Goal: Task Accomplishment & Management: Manage account settings

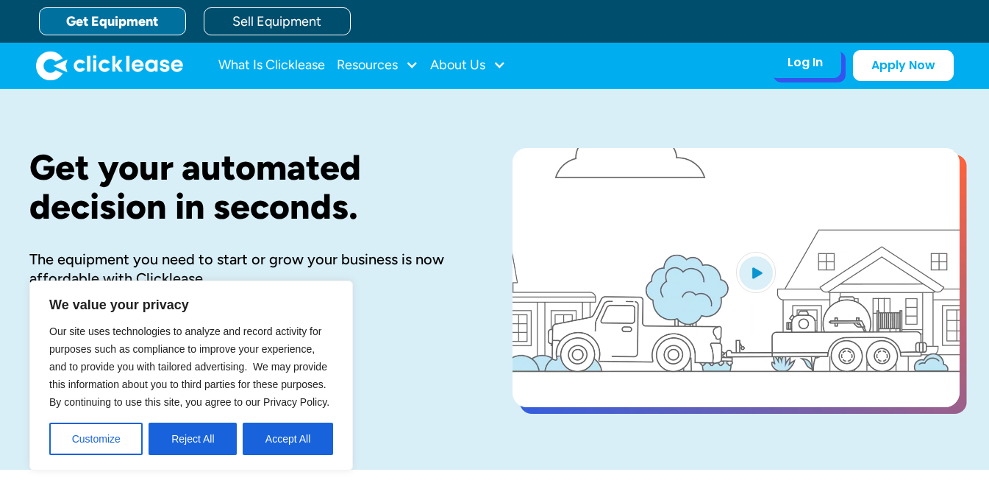
click at [836, 70] on div "Log In Account login I use Clicklease to get my equipment Partner Portal I offe…" at bounding box center [805, 62] width 72 height 31
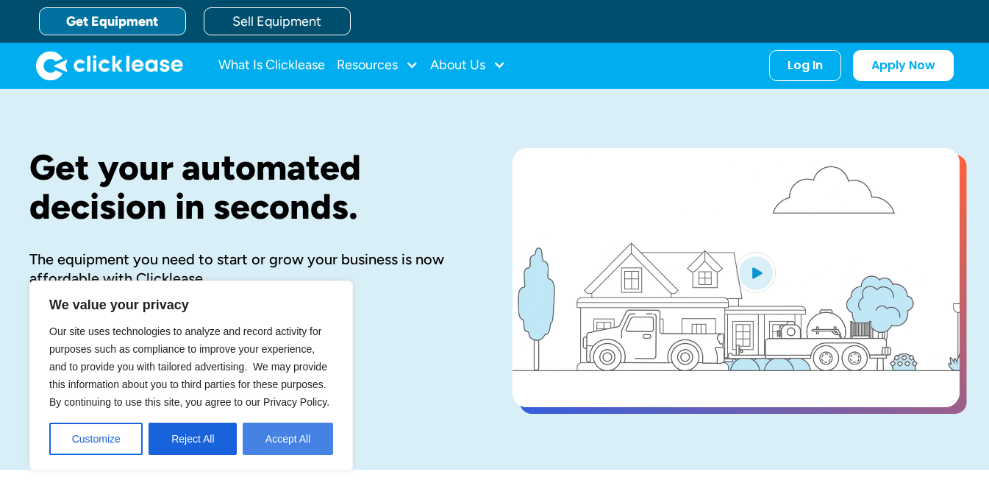
click at [285, 439] on button "Accept All" at bounding box center [288, 438] width 90 height 32
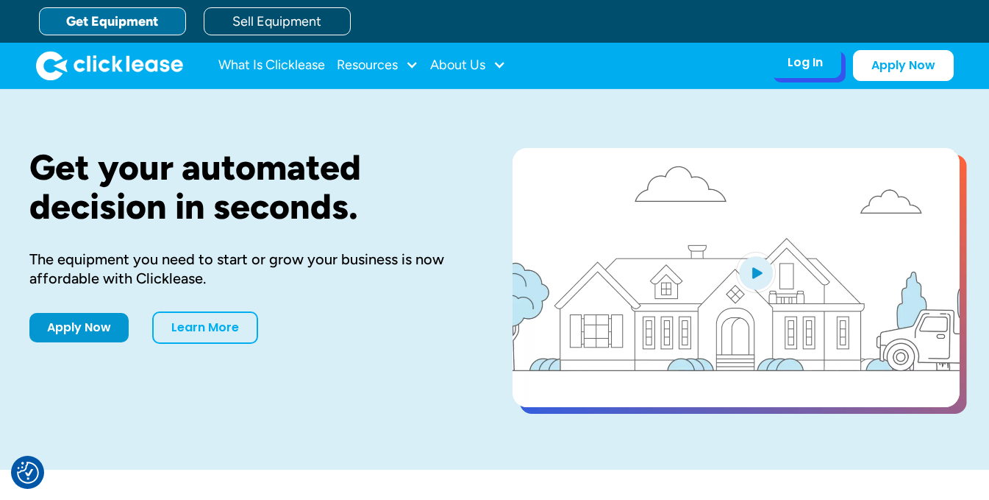
click at [786, 74] on div "Log In Account login I use Clicklease to get my equipment Partner Portal I offe…" at bounding box center [805, 62] width 72 height 31
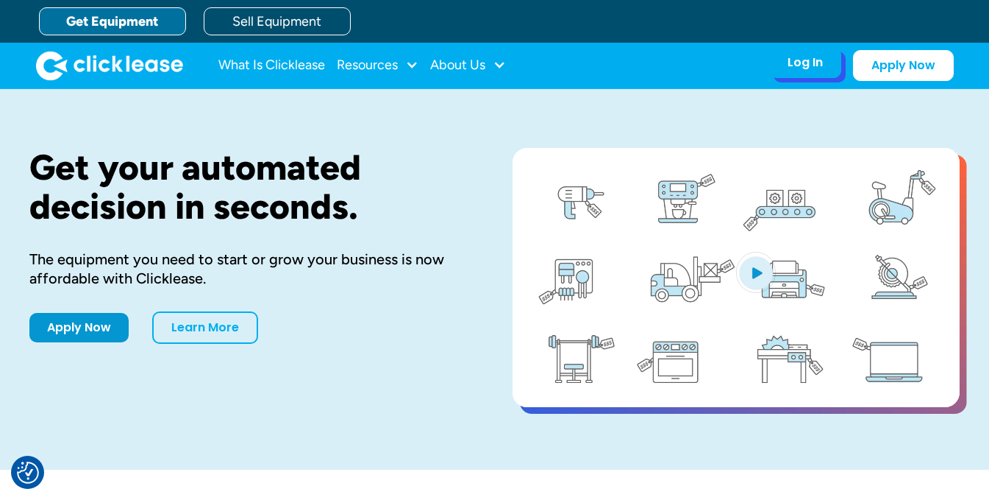
click at [786, 73] on div "Log In Account login I use Clicklease to get my equipment Partner Portal I offe…" at bounding box center [805, 62] width 72 height 31
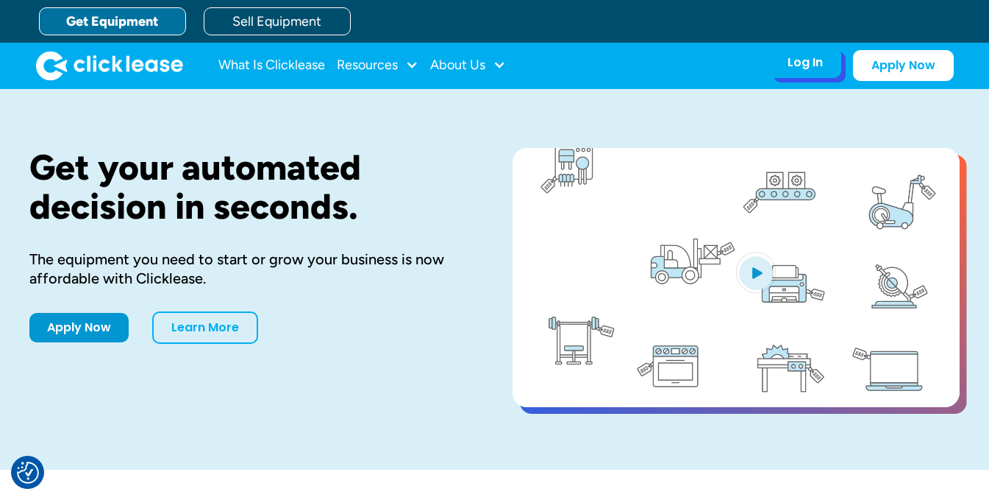
click at [775, 59] on div "Log In Account login I use Clicklease to get my equipment Partner Portal I offe…" at bounding box center [805, 62] width 72 height 31
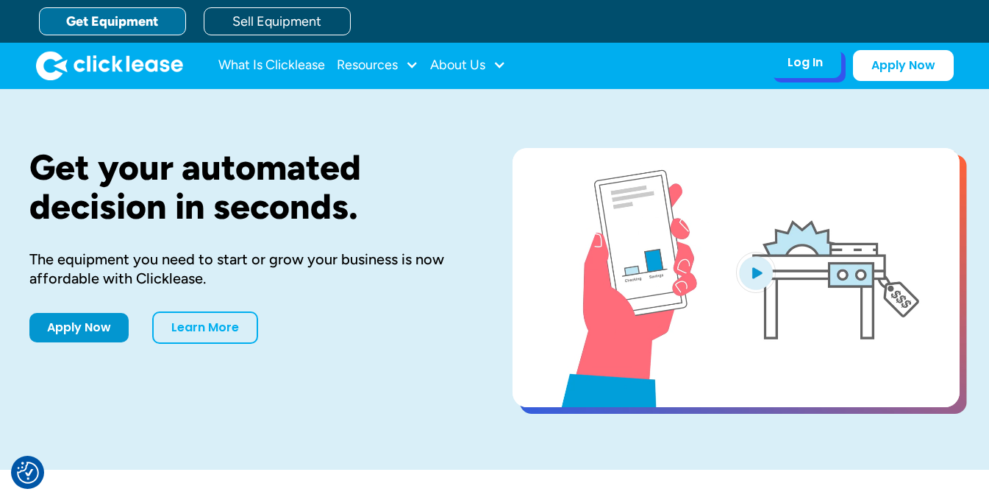
click at [782, 59] on div "Log In Account login I use Clicklease to get my equipment Partner Portal I offe…" at bounding box center [805, 62] width 72 height 31
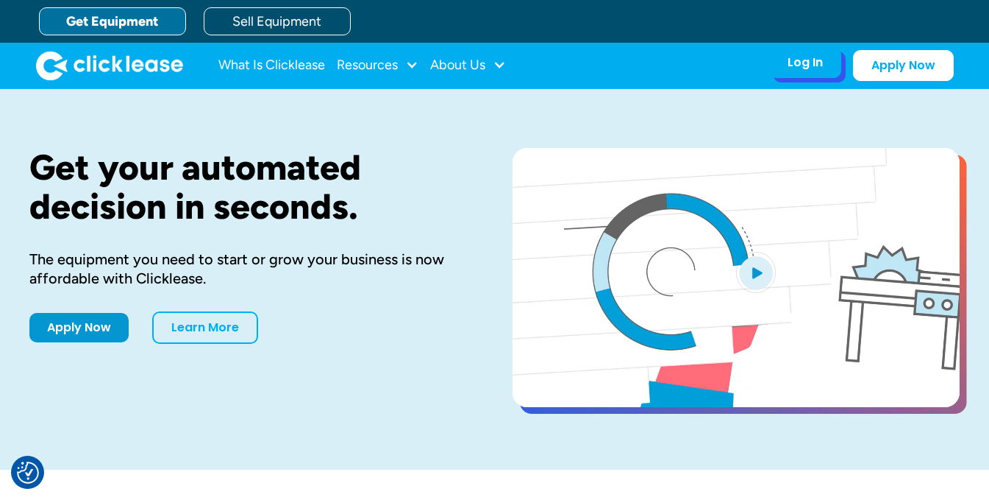
click at [788, 64] on div "Log In" at bounding box center [805, 62] width 35 height 15
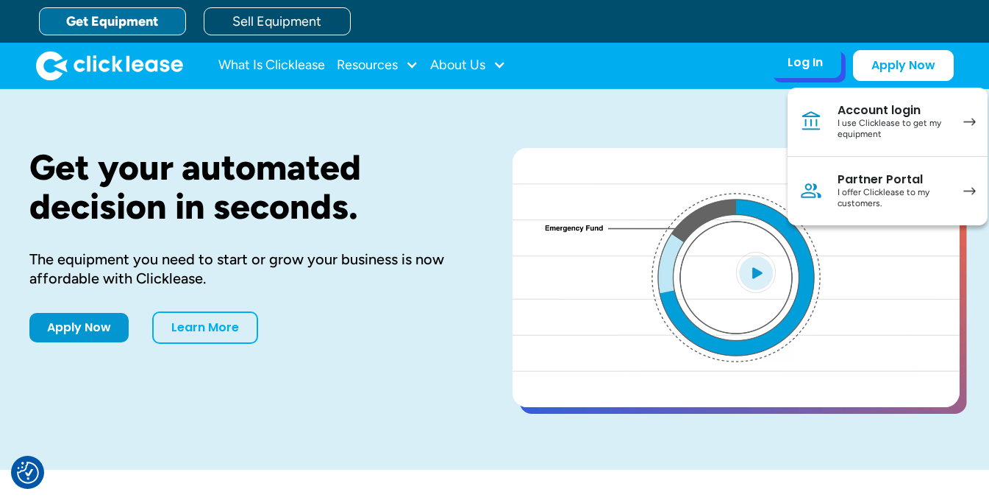
click at [793, 65] on div "Log In" at bounding box center [805, 62] width 35 height 15
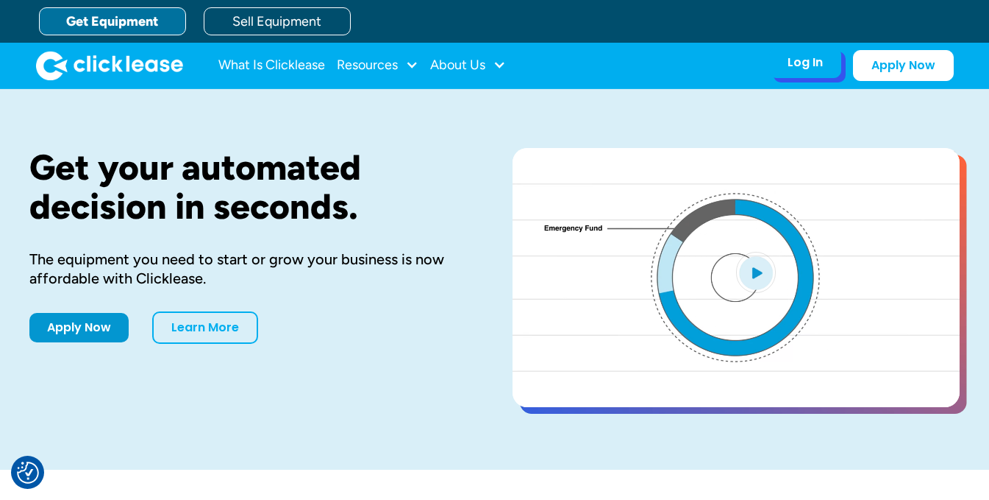
click at [793, 65] on div "Log In" at bounding box center [805, 62] width 35 height 15
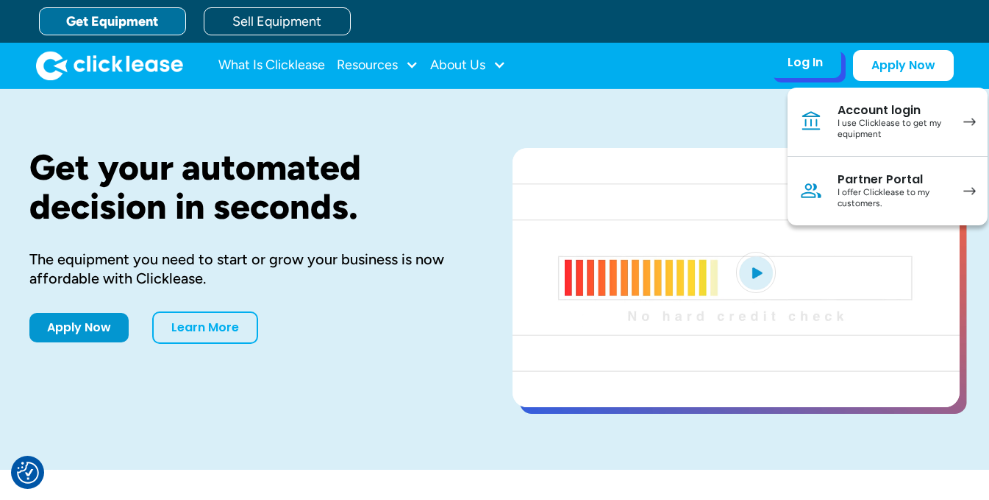
click at [850, 125] on div "I use Clicklease to get my equipment" at bounding box center [893, 129] width 111 height 23
